Goal: Task Accomplishment & Management: Manage account settings

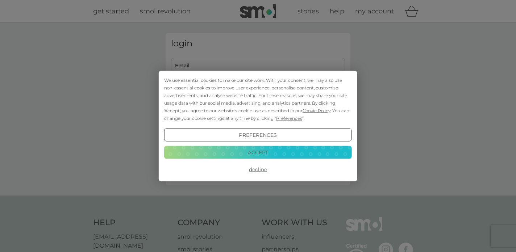
click at [260, 152] on button "Accept" at bounding box center [258, 152] width 188 height 13
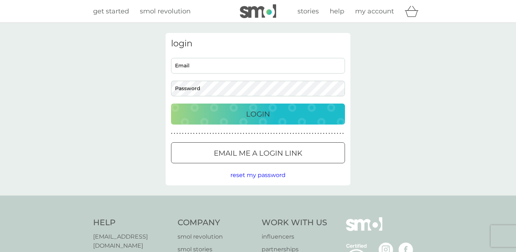
click at [222, 70] on input "Email" at bounding box center [258, 66] width 174 height 16
type input "[EMAIL_ADDRESS][DOMAIN_NAME]"
click at [171, 104] on button "Login" at bounding box center [258, 114] width 174 height 21
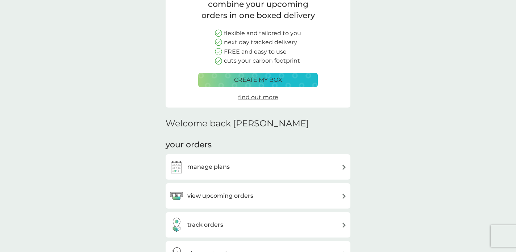
scroll to position [66, 0]
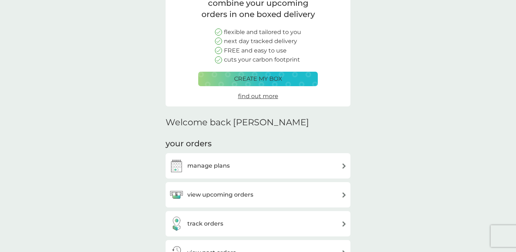
click at [234, 171] on div "manage plans" at bounding box center [258, 166] width 178 height 15
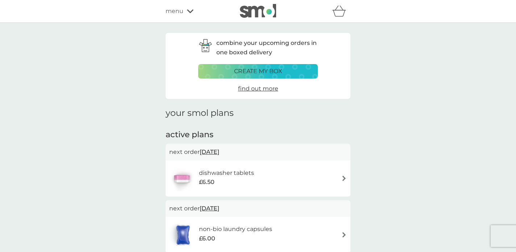
scroll to position [18, 0]
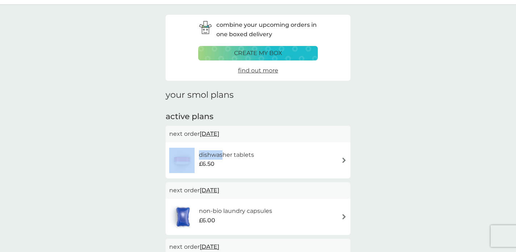
drag, startPoint x: 222, startPoint y: 156, endPoint x: 162, endPoint y: 157, distance: 60.2
click at [162, 157] on div "combine your upcoming orders in one boxed delivery create my box find out more …" at bounding box center [258, 185] width 196 height 340
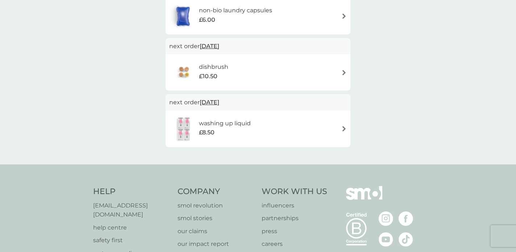
scroll to position [220, 0]
